Goal: Communication & Community: Share content

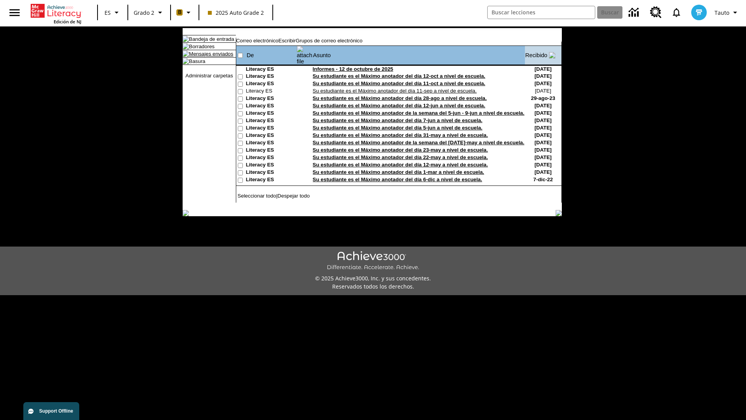
click at [207, 57] on link "Mensajes enviados" at bounding box center [211, 54] width 44 height 6
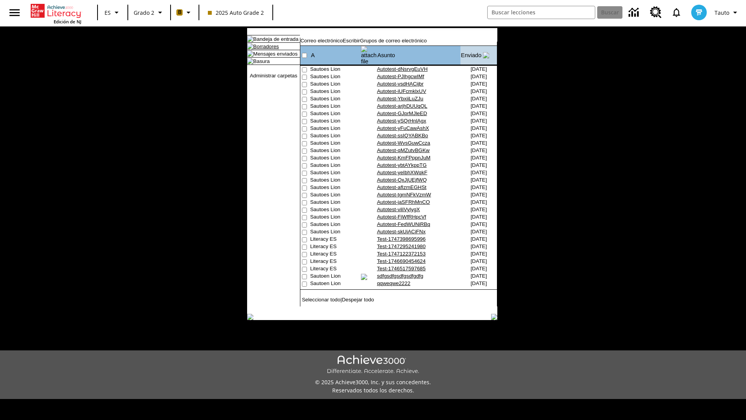
click at [260, 49] on link "Borradores" at bounding box center [266, 47] width 26 height 6
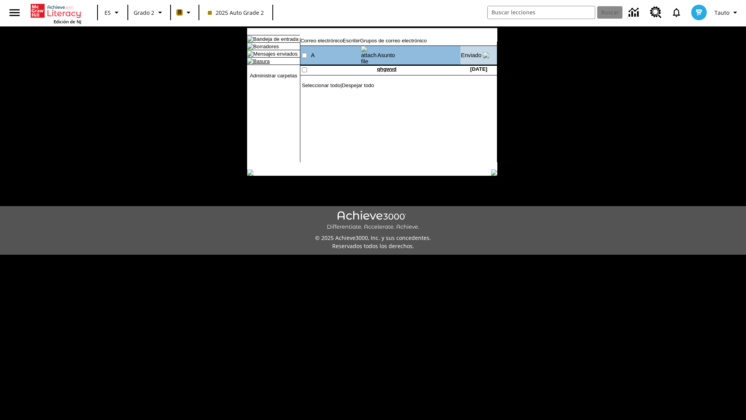
click at [255, 64] on link "Basura" at bounding box center [261, 61] width 16 height 6
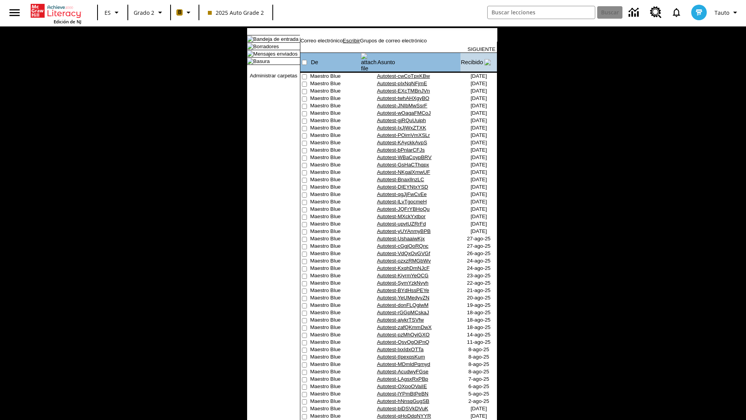
click at [360, 44] on link "Escribir" at bounding box center [351, 41] width 17 height 6
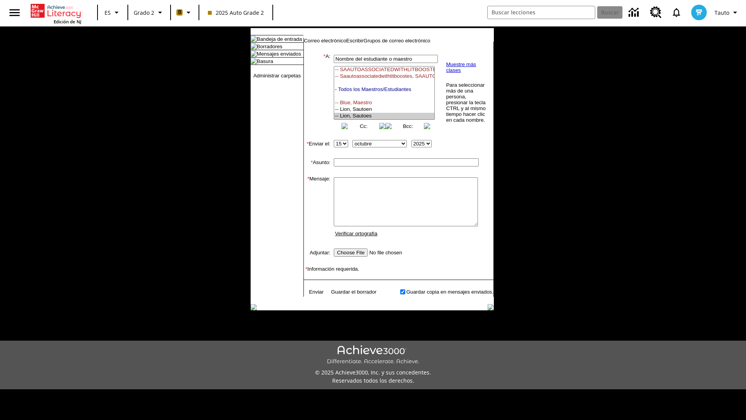
select select "U,21437111,1"
type input "Autotest-vnCQcNMnQv"
type textarea "email body message"
click at [312, 295] on link "Enviar" at bounding box center [316, 292] width 15 height 6
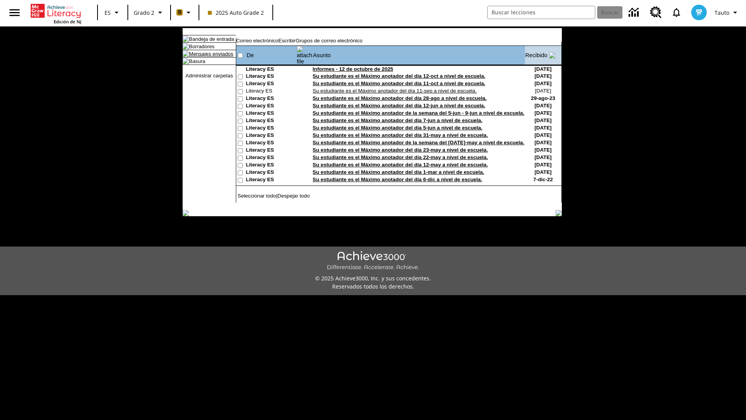
click at [207, 57] on link "Mensajes enviados" at bounding box center [211, 54] width 44 height 6
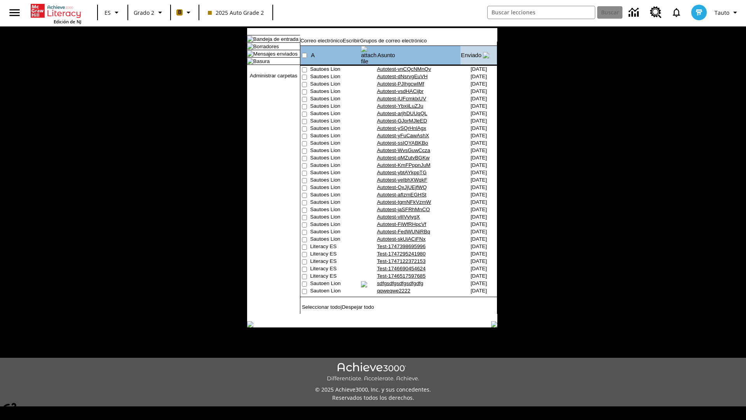
click at [304, 67] on input"] "checkbox" at bounding box center [304, 69] width 5 height 5
checkbox input"] "true"
